Goal: Navigation & Orientation: Find specific page/section

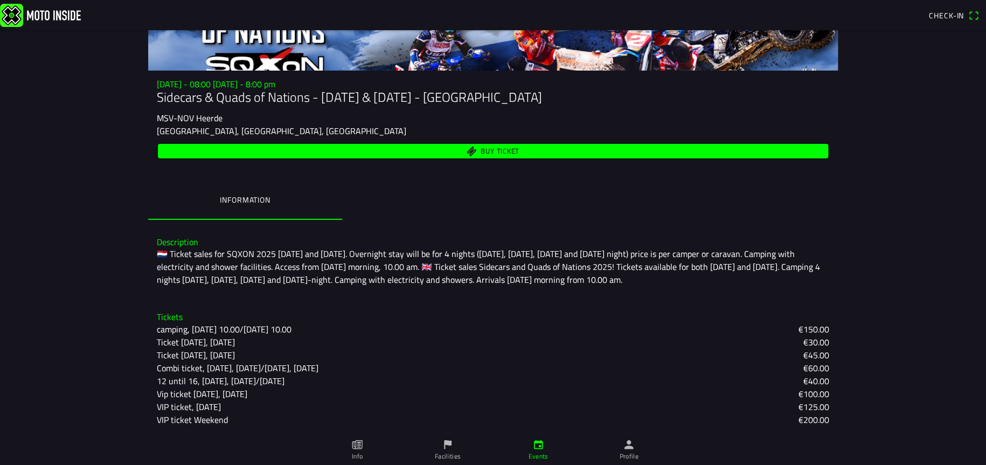
scroll to position [99, 0]
click at [629, 455] on ion-label "Profile" at bounding box center [628, 457] width 19 height 10
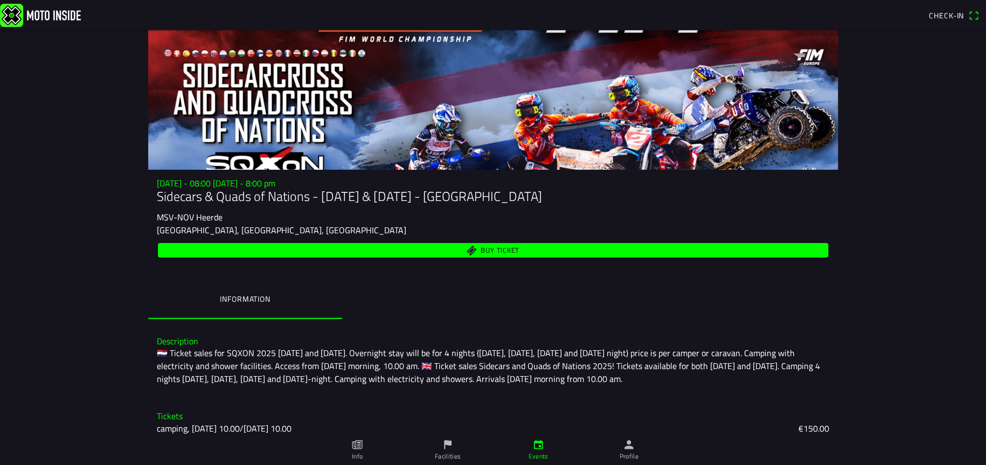
click at [452, 447] on icon "flag" at bounding box center [448, 445] width 12 height 12
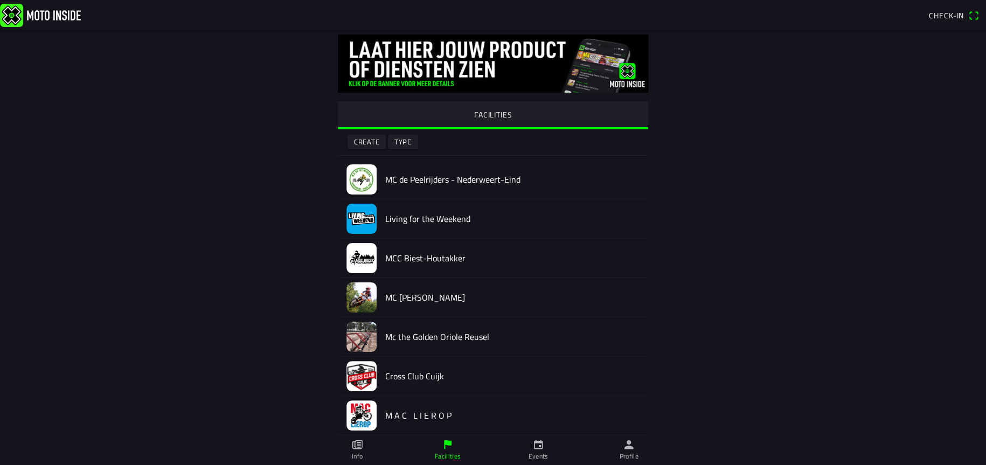
click at [534, 448] on icon "calendar" at bounding box center [538, 444] width 9 height 9
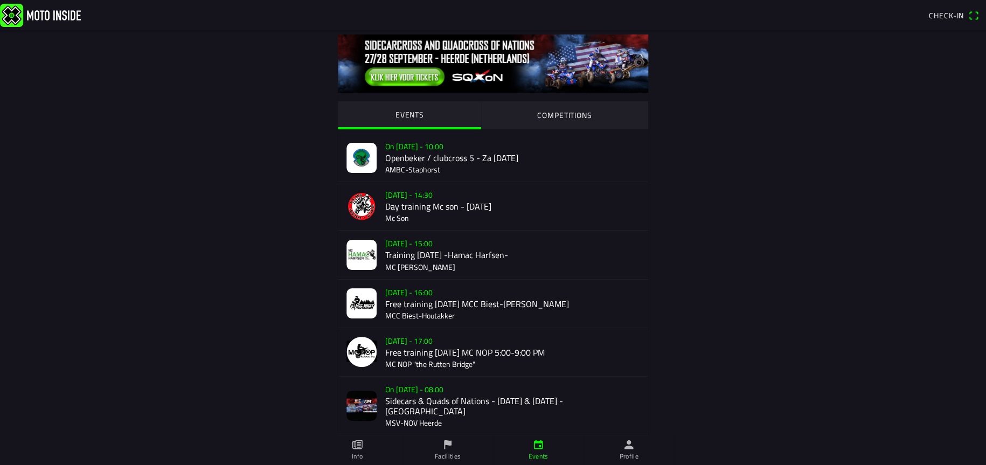
click at [449, 395] on div "On [DATE] - 08:00 Sidecars & Quads of Nations - [DATE] & [DATE] - Heerde MSV-NO…" at bounding box center [512, 406] width 254 height 58
